Goal: Task Accomplishment & Management: Use online tool/utility

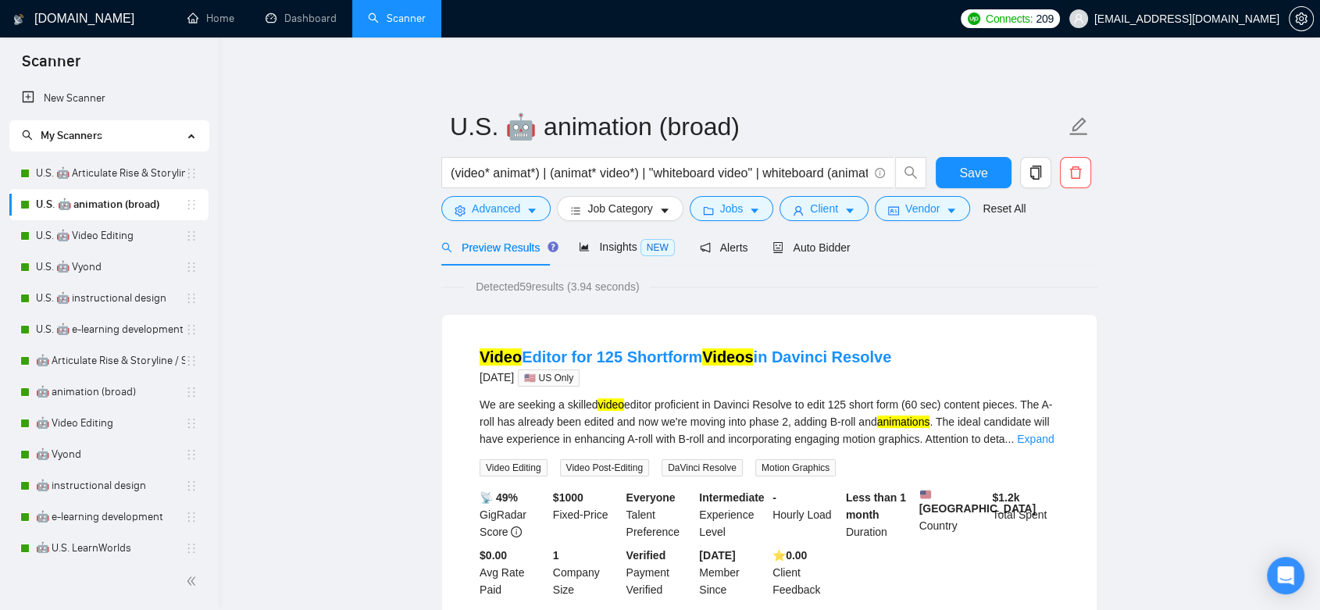
click at [1247, 19] on span "[EMAIL_ADDRESS][DOMAIN_NAME]" at bounding box center [1187, 19] width 185 height 0
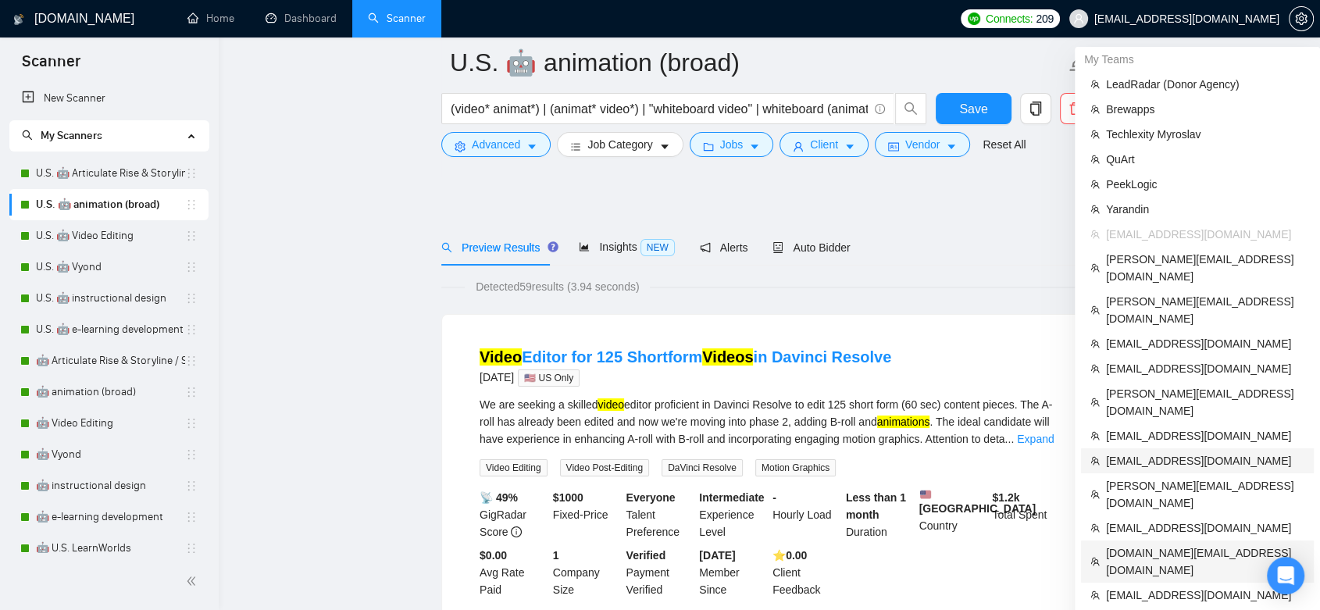
scroll to position [87, 0]
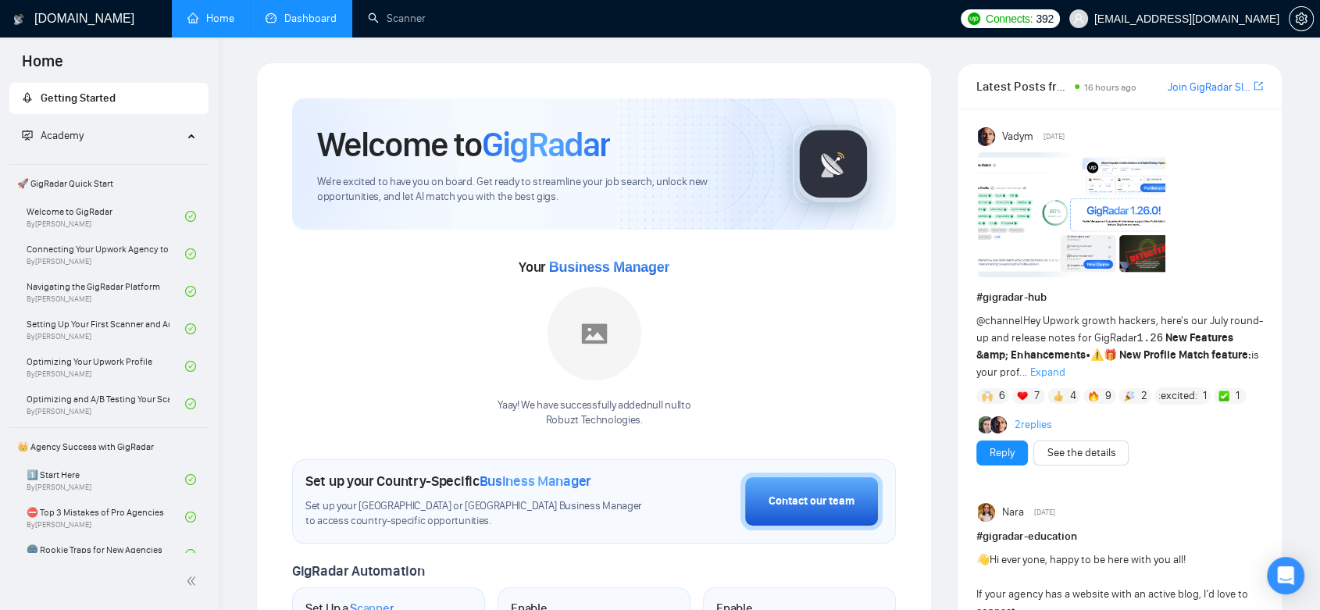
click at [289, 23] on link "Dashboard" at bounding box center [301, 18] width 71 height 13
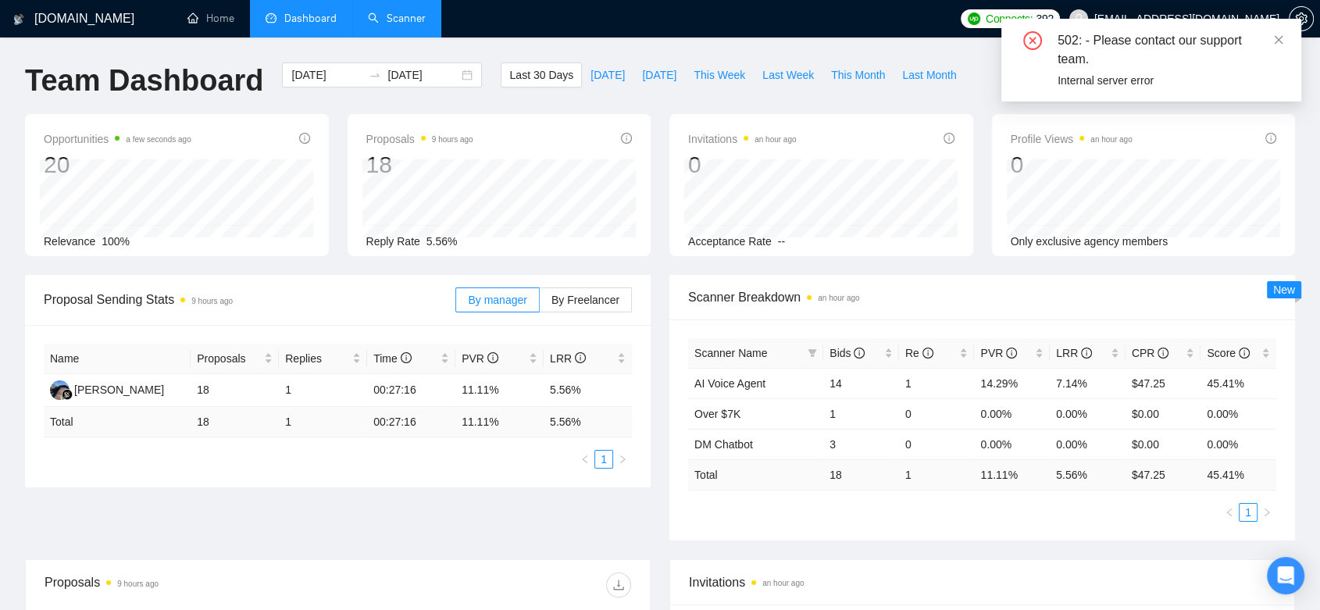
click at [408, 19] on link "Scanner" at bounding box center [397, 18] width 58 height 13
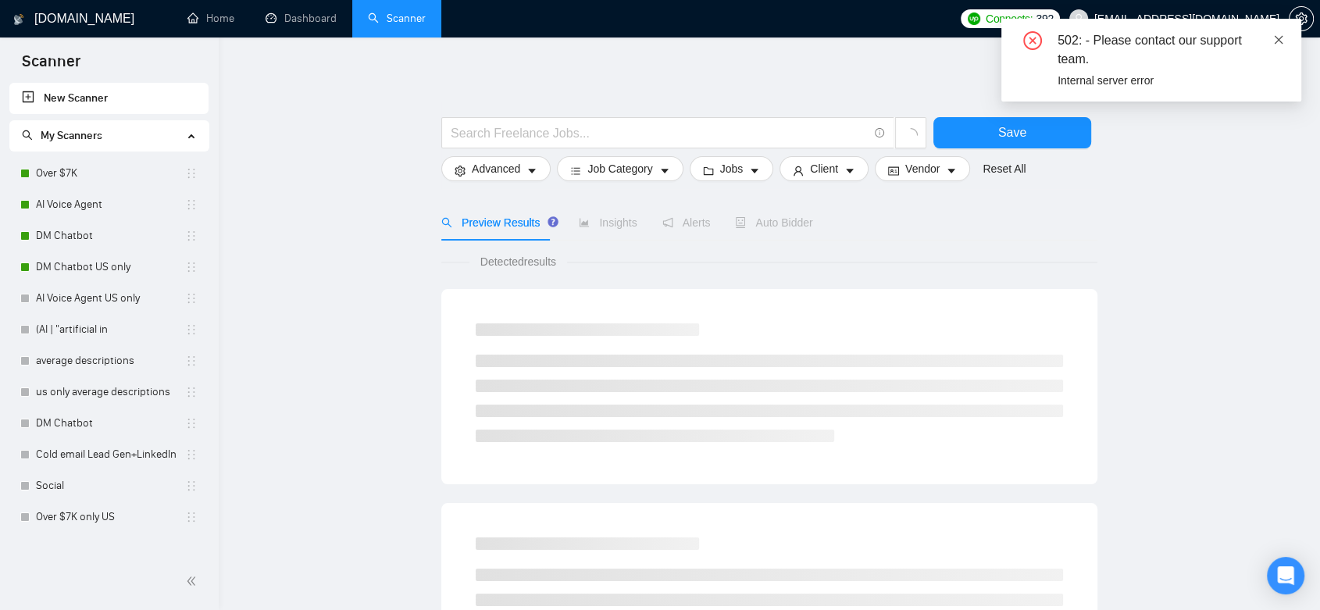
click at [1274, 37] on icon "close" at bounding box center [1279, 39] width 11 height 11
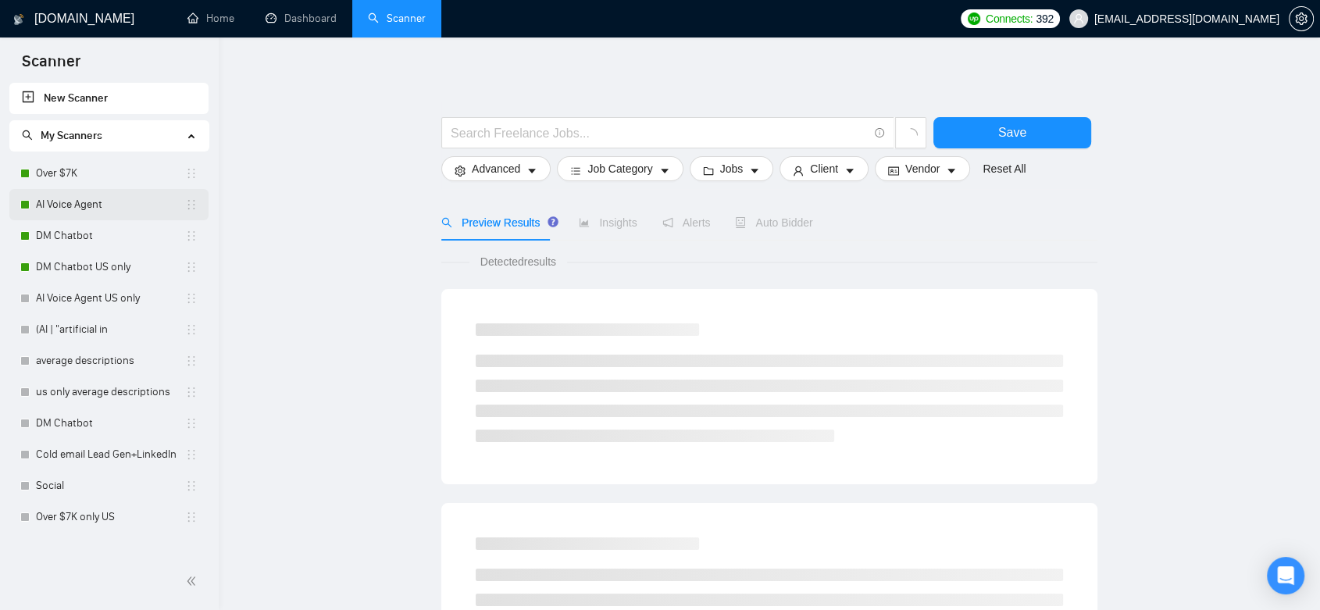
click at [102, 205] on link "AI Voice Agent" at bounding box center [110, 204] width 149 height 31
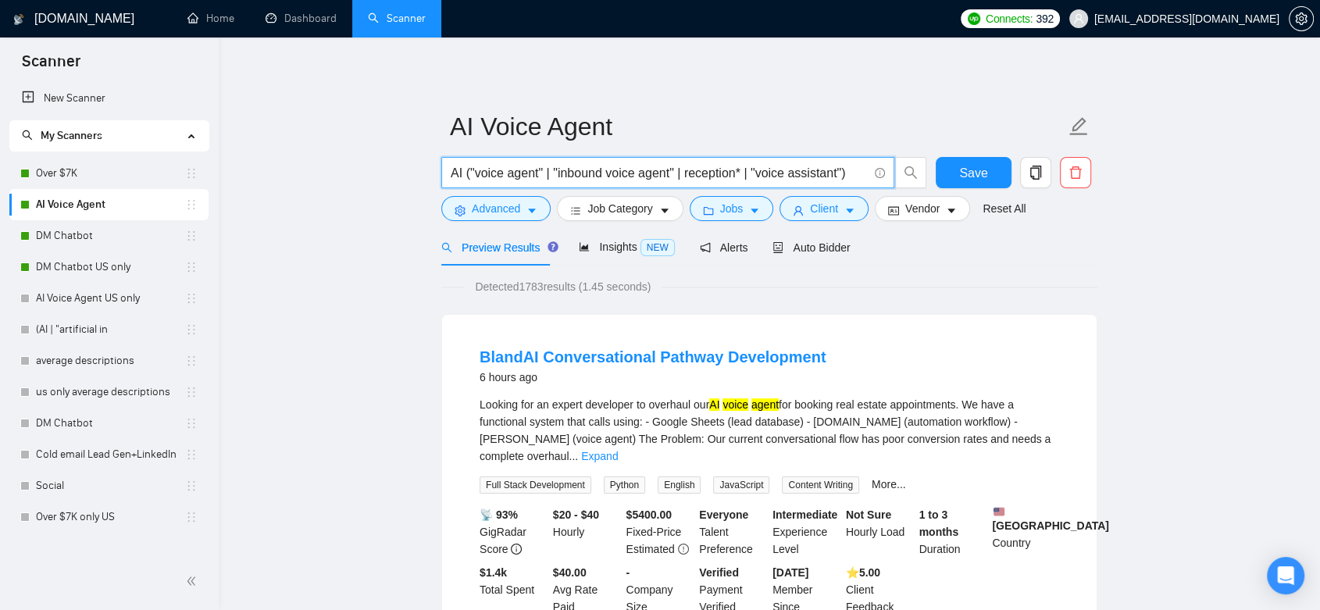
click at [684, 176] on input "AI ("voice agent" | "inbound voice agent" | reception* | "voice assistant")" at bounding box center [659, 173] width 417 height 20
click at [746, 173] on input "AI ("voice agent" | "inbound voice agent" | (reception* | "voice assistant")" at bounding box center [659, 173] width 417 height 20
type input "AI ("voice agent" | "inbound voice agent" | (reception*) | "voice assistant")"
click at [984, 167] on span "Save" at bounding box center [973, 173] width 28 height 20
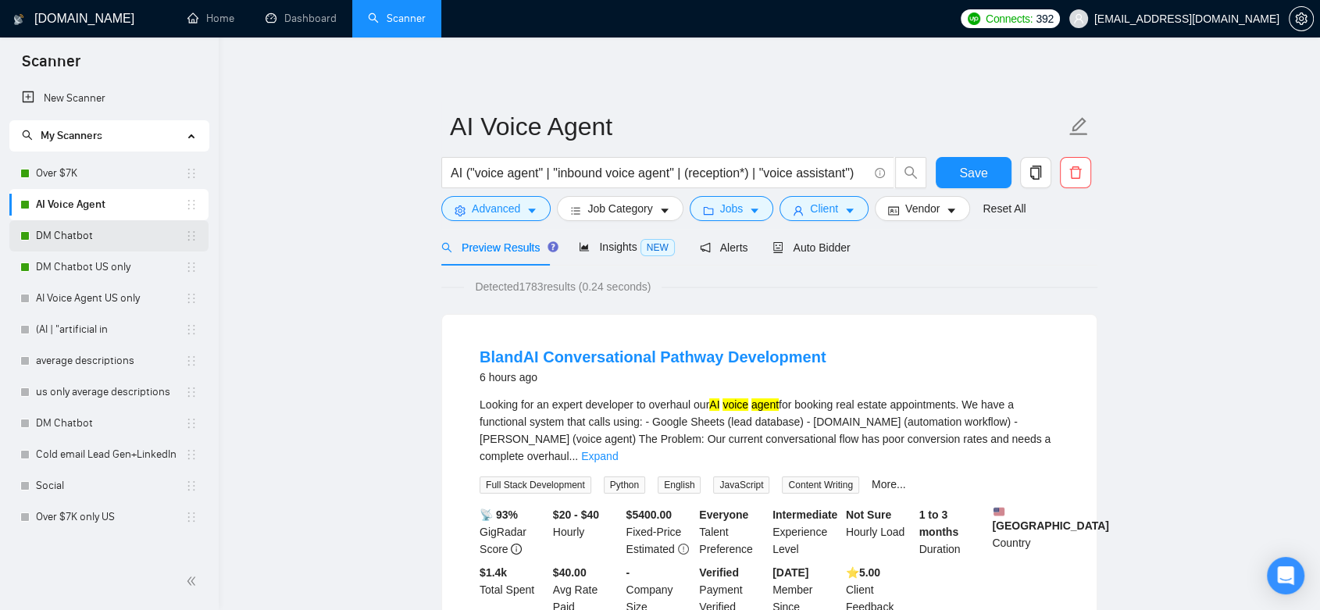
click at [119, 238] on link "DM Chatbot" at bounding box center [110, 235] width 149 height 31
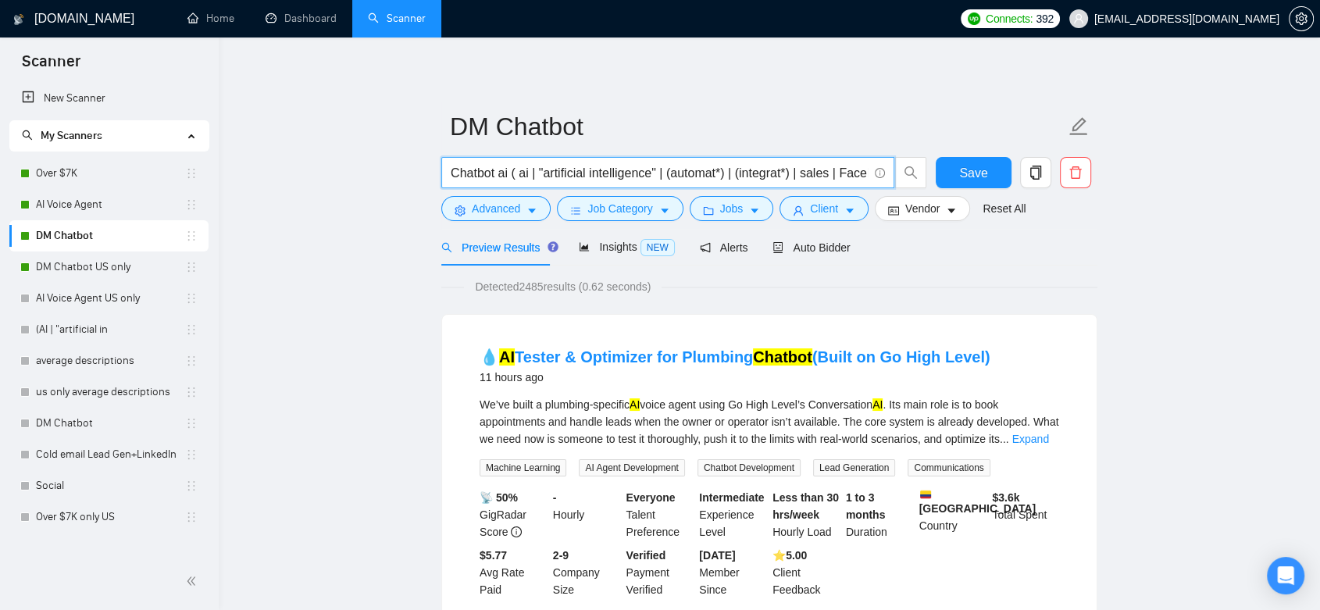
drag, startPoint x: 541, startPoint y: 171, endPoint x: 441, endPoint y: 178, distance: 99.5
click at [441, 178] on span "Chatbot ai ( ai | "artificial intelligence" | (automat*) | (integrat*) | sales …" at bounding box center [667, 172] width 453 height 31
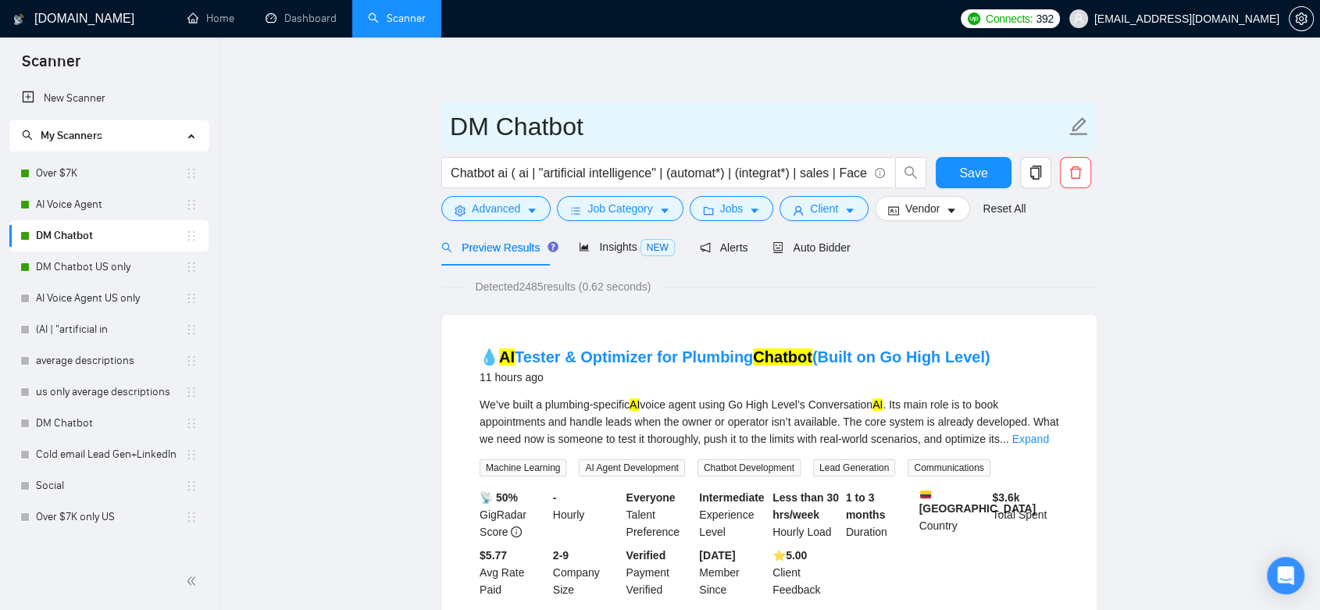
click at [694, 114] on input "DM Chatbot" at bounding box center [758, 126] width 616 height 39
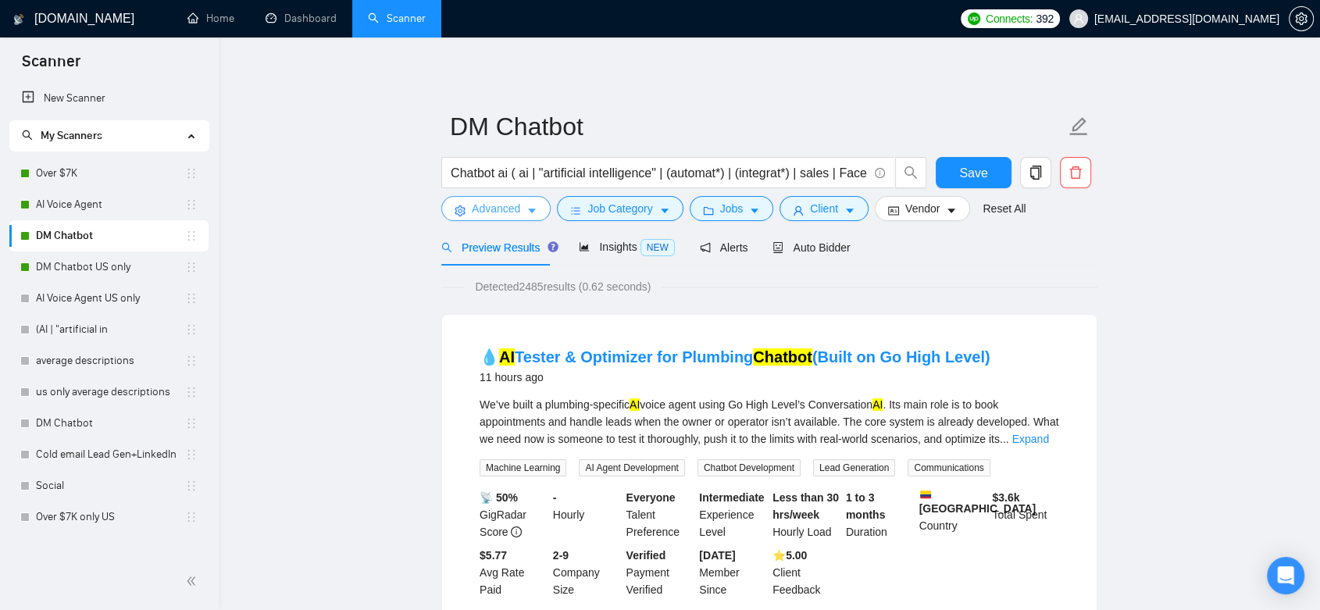
click at [501, 211] on span "Advanced" at bounding box center [496, 208] width 48 height 17
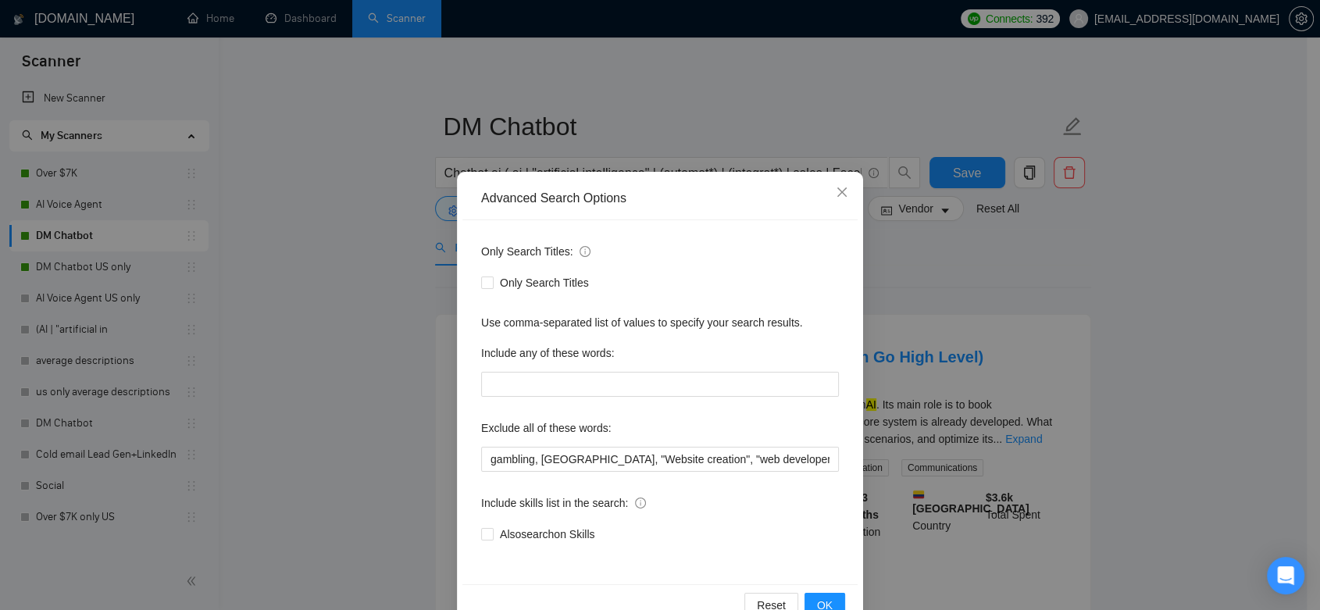
scroll to position [39, 0]
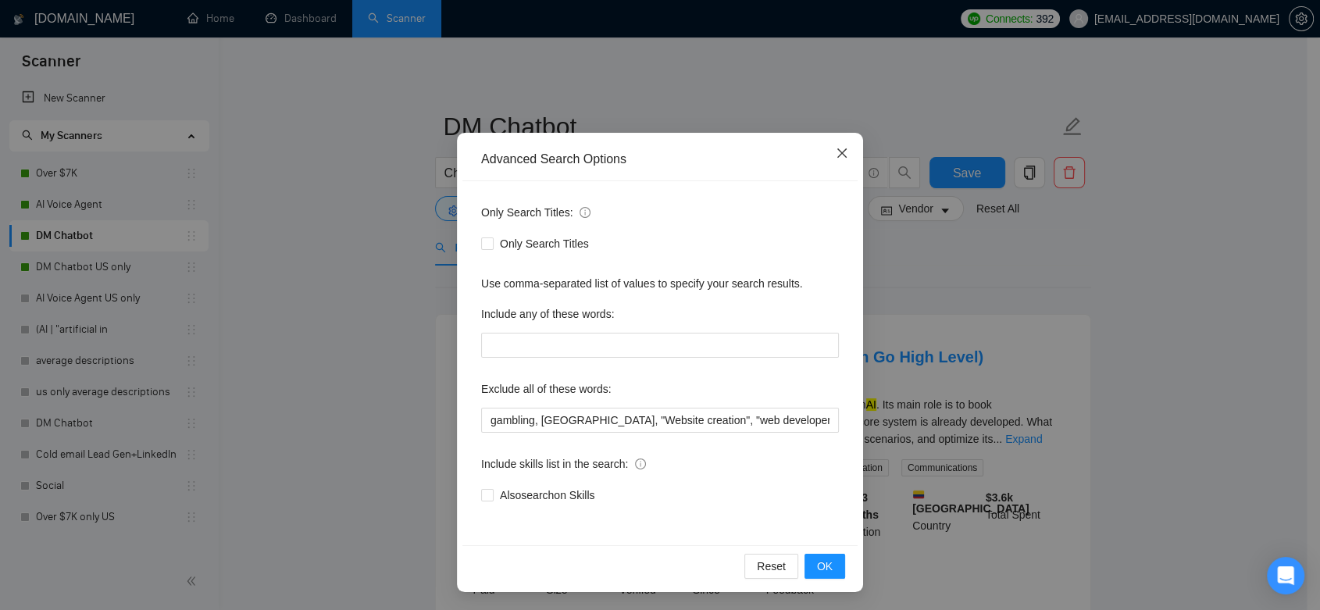
click at [827, 161] on span "Close" at bounding box center [842, 154] width 42 height 42
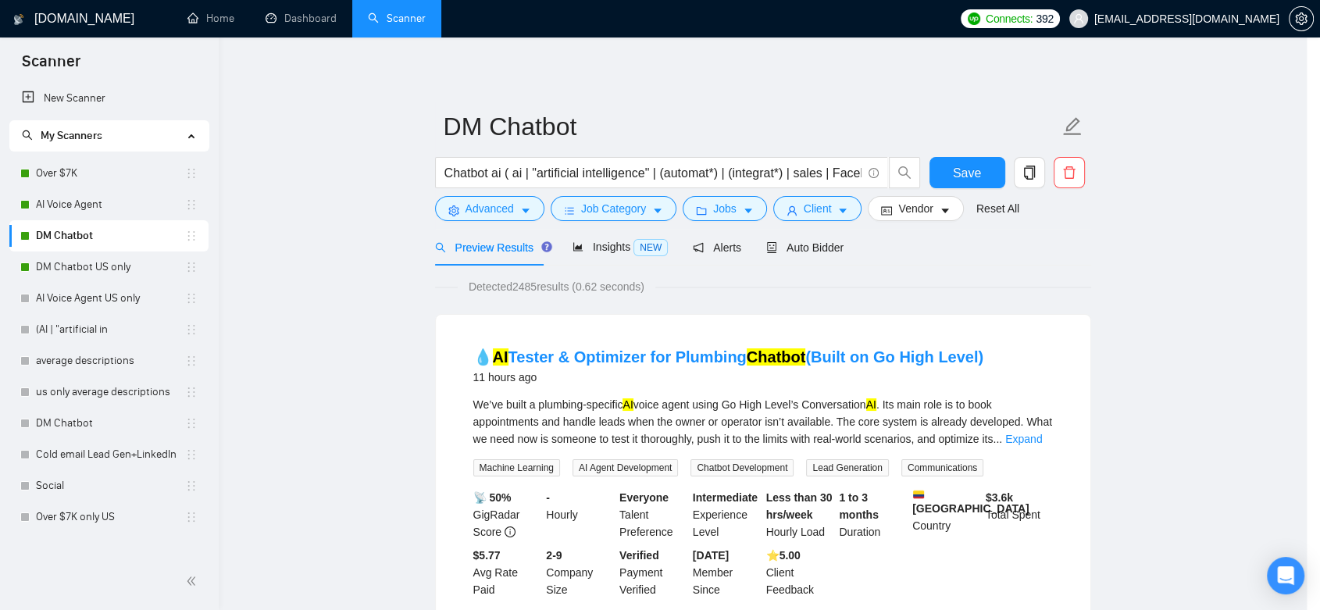
scroll to position [0, 0]
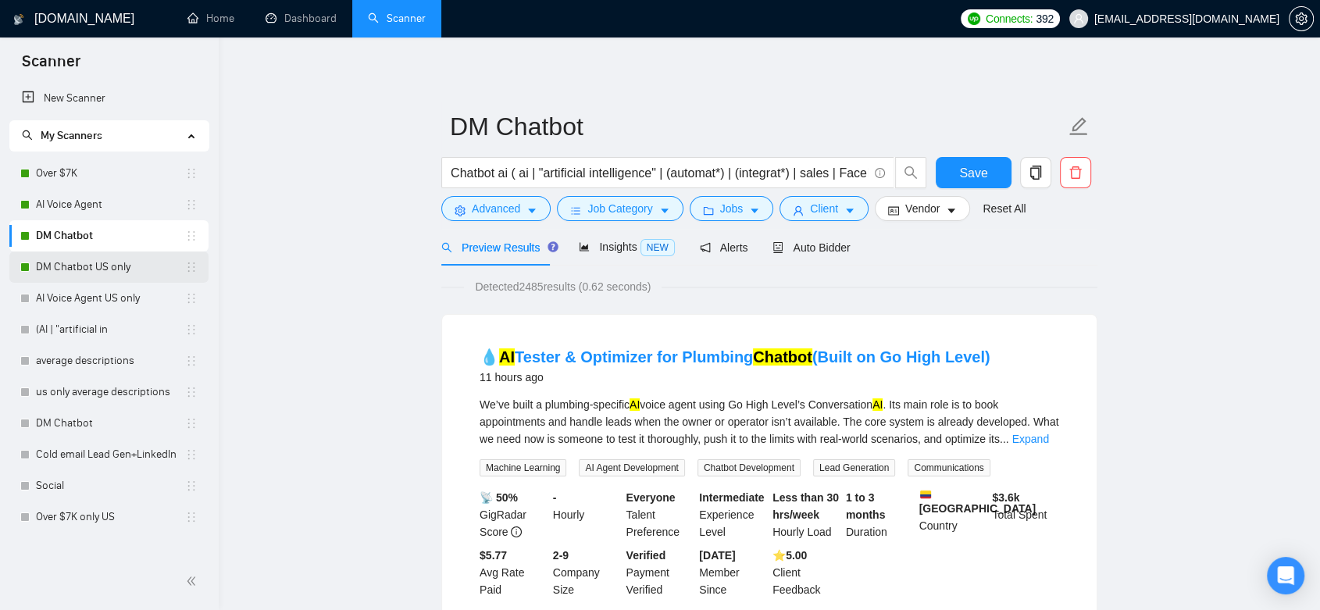
click at [77, 277] on link "DM Chatbot US only" at bounding box center [110, 267] width 149 height 31
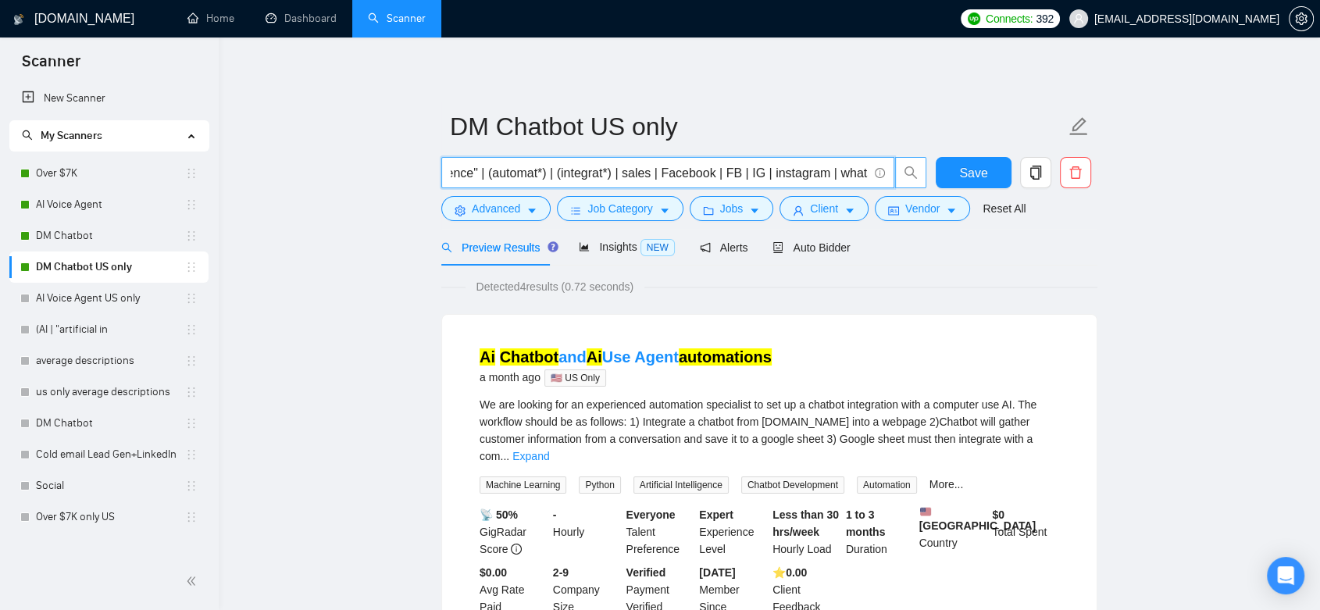
scroll to position [0, 187]
drag, startPoint x: 608, startPoint y: 176, endPoint x: 923, endPoint y: 177, distance: 314.9
click at [923, 177] on span "Chatbot ai ("artificial intelligence" | (automat*) | (integrat*) | sales | Face…" at bounding box center [684, 172] width 486 height 31
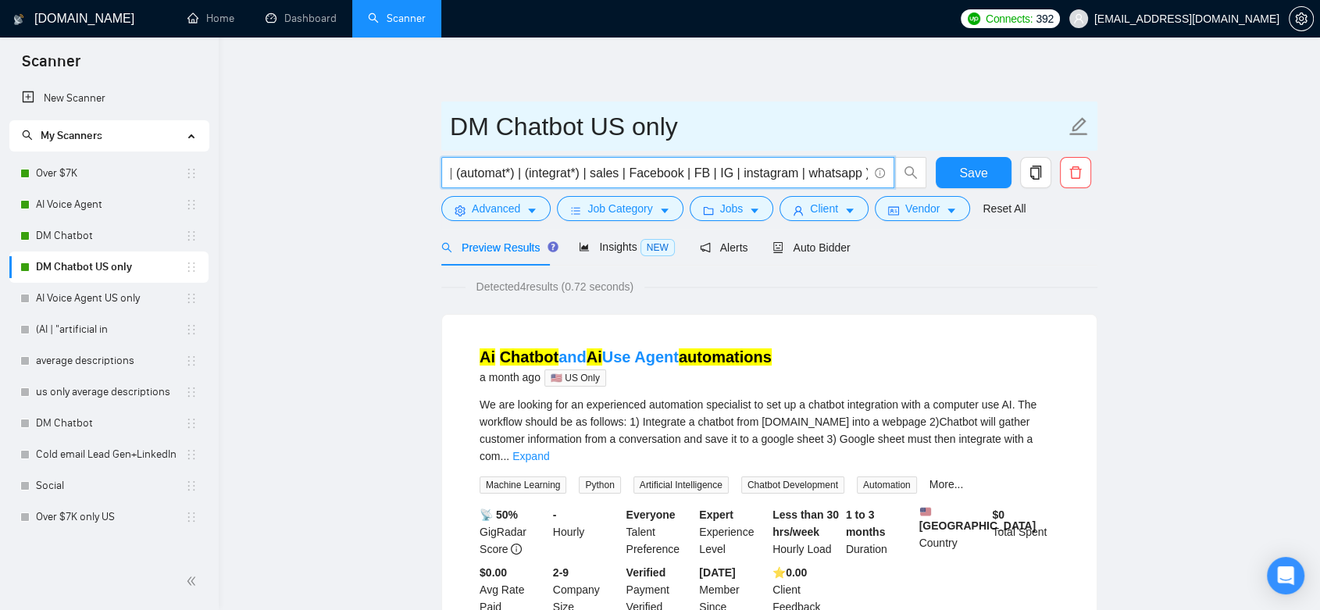
click at [763, 116] on input "DM Chatbot US only" at bounding box center [758, 126] width 616 height 39
